Goal: Information Seeking & Learning: Learn about a topic

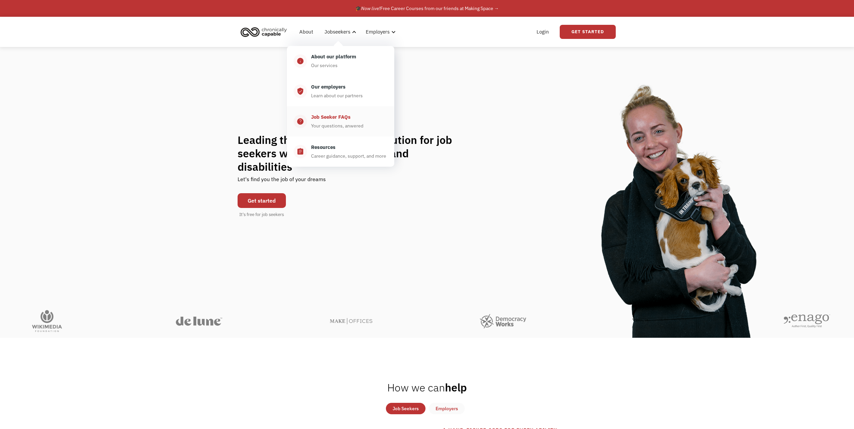
click at [340, 118] on div "Job Seeker FAQs" at bounding box center [331, 117] width 40 height 8
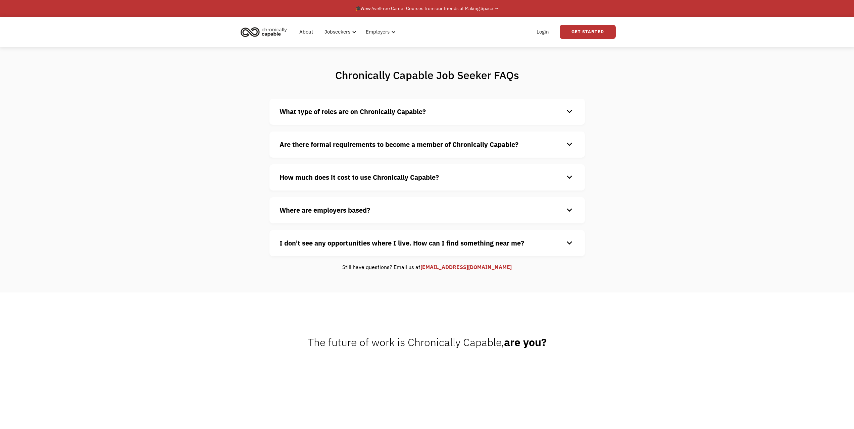
click at [365, 113] on strong "What type of roles are on Chronically Capable?" at bounding box center [353, 111] width 146 height 9
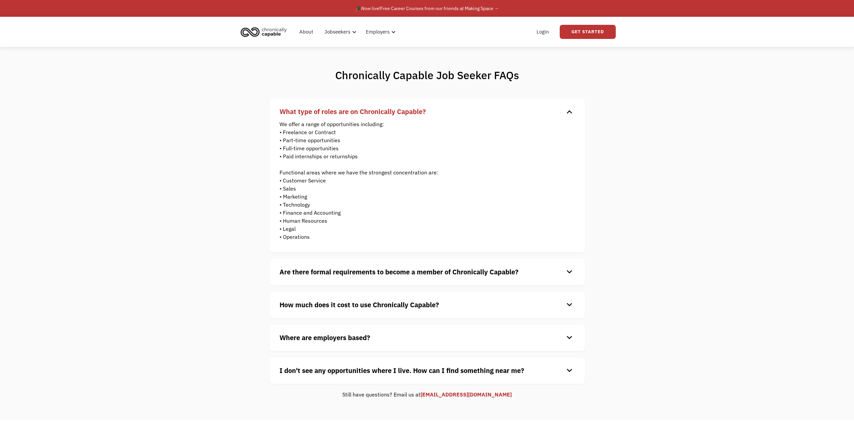
click at [365, 113] on strong "What type of roles are on Chronically Capable?" at bounding box center [353, 111] width 146 height 9
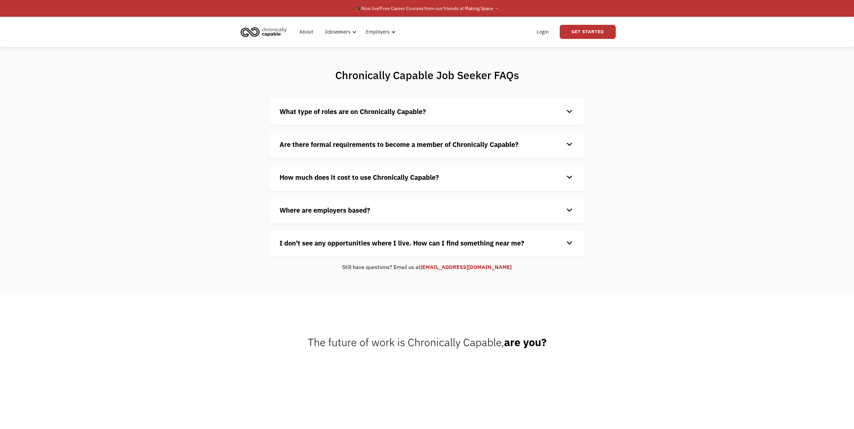
click at [365, 141] on strong "Are there formal requirements to become a member of Chronically Capable?" at bounding box center [399, 144] width 239 height 9
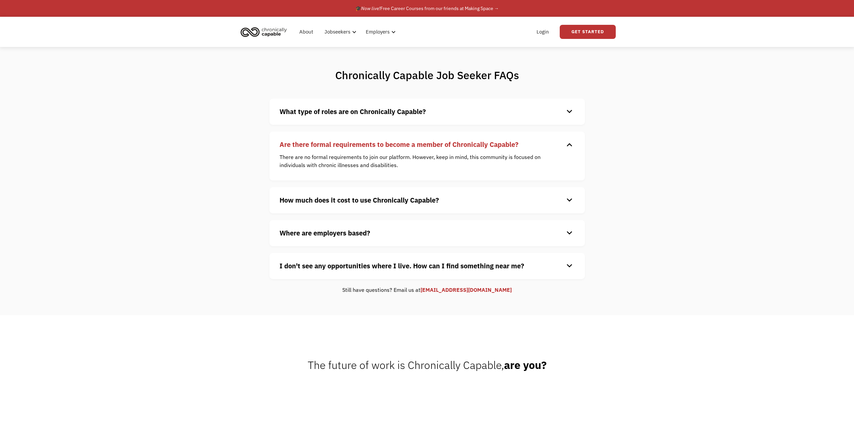
click at [365, 141] on strong "Are there formal requirements to become a member of Chronically Capable?" at bounding box center [399, 144] width 239 height 9
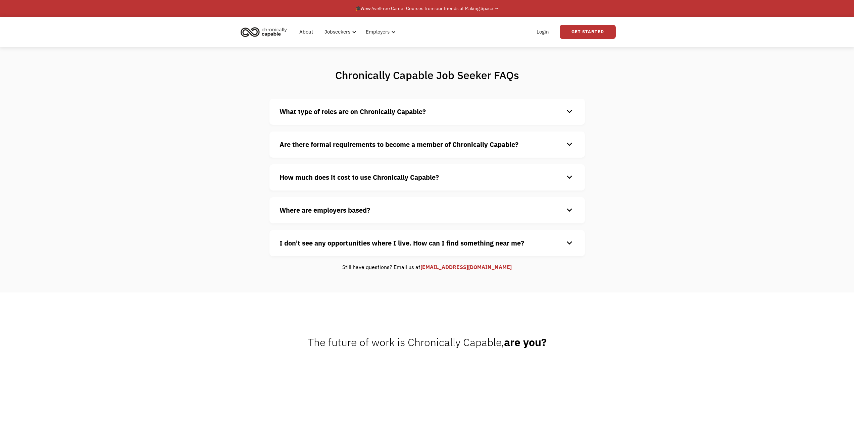
click at [368, 177] on strong "How much does it cost to use Chronically Capable?" at bounding box center [359, 177] width 159 height 9
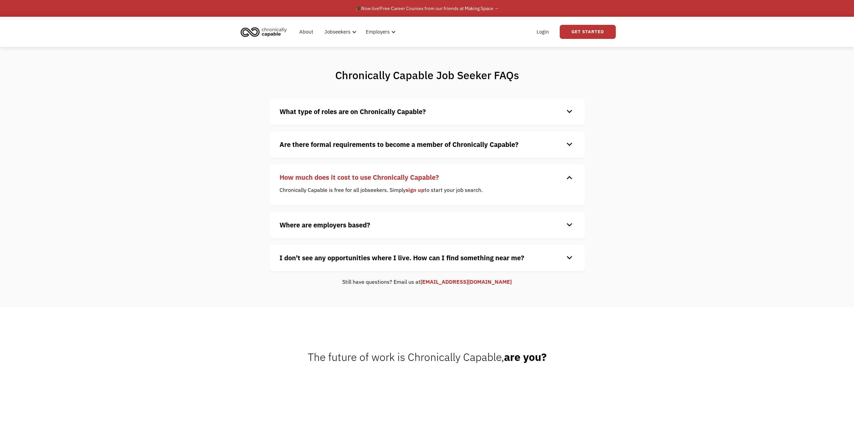
click at [368, 177] on strong "How much does it cost to use Chronically Capable?" at bounding box center [359, 177] width 159 height 9
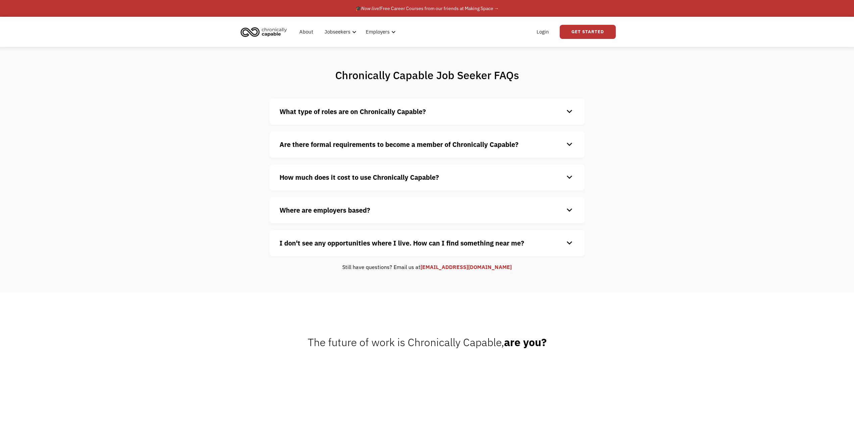
click at [350, 209] on strong "Where are employers based?" at bounding box center [325, 210] width 91 height 9
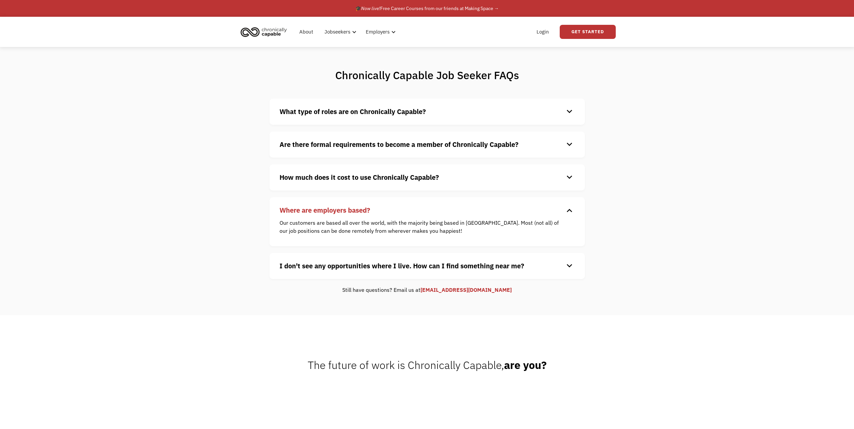
click at [351, 209] on strong "Where are employers based?" at bounding box center [325, 210] width 91 height 9
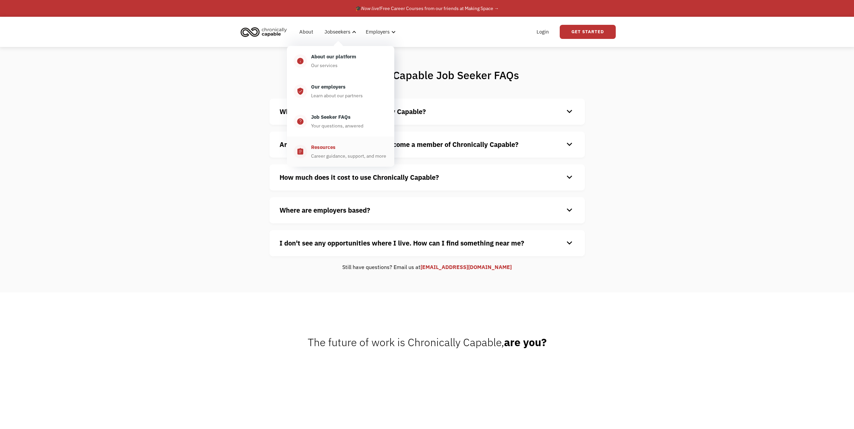
click at [333, 158] on div "Career guidance, support, and more" at bounding box center [348, 156] width 75 height 8
